Goal: Find contact information: Find contact information

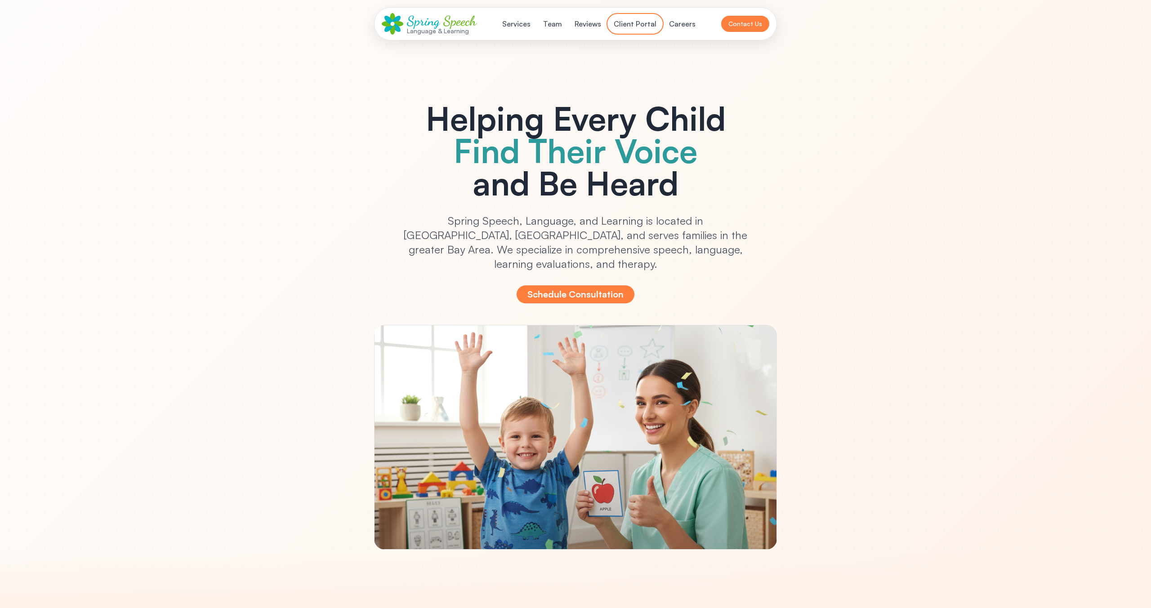
click at [633, 25] on button "Client Portal" at bounding box center [634, 24] width 53 height 18
click at [451, 33] on div "Language & Learning" at bounding box center [442, 30] width 70 height 7
click at [752, 21] on button "Contact Us" at bounding box center [745, 24] width 48 height 16
click at [752, 23] on button "Contact Us" at bounding box center [737, 24] width 64 height 18
click at [747, 28] on button "Contact Us" at bounding box center [739, 24] width 60 height 18
